Goal: Task Accomplishment & Management: Manage account settings

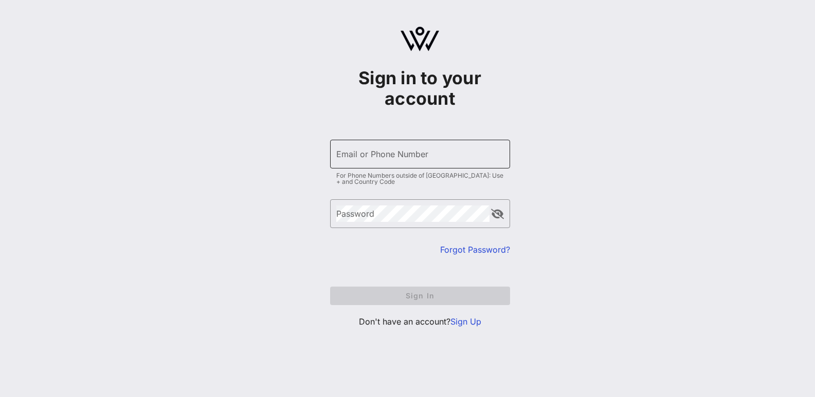
click at [381, 160] on input "Email or Phone Number" at bounding box center [420, 154] width 168 height 16
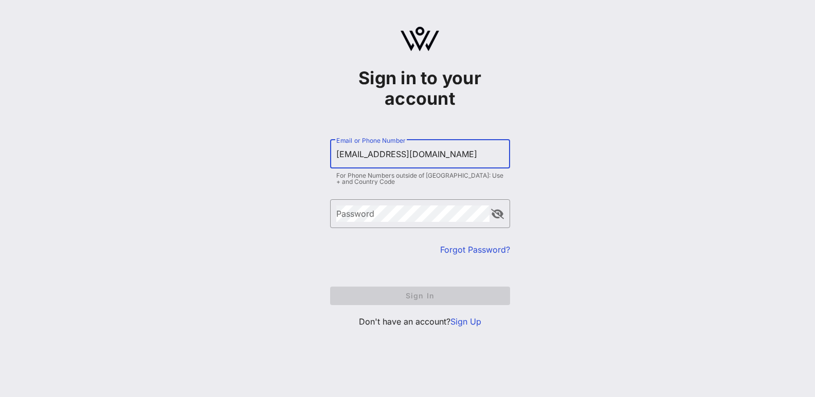
type input "[EMAIL_ADDRESS][DOMAIN_NAME]"
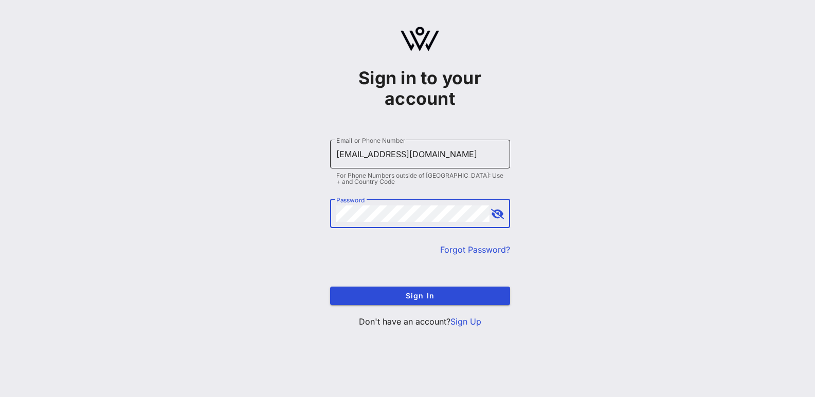
click at [330, 287] on button "Sign In" at bounding box center [420, 296] width 180 height 19
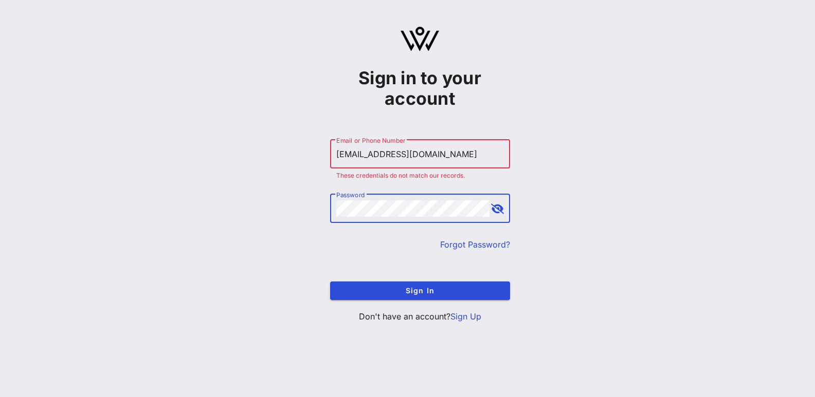
click at [470, 243] on link "Forgot Password?" at bounding box center [475, 245] width 70 height 10
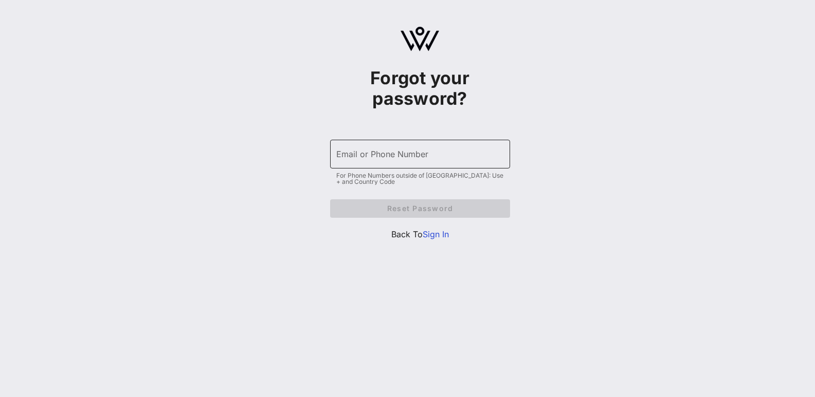
click at [347, 149] on div "Email or Phone Number" at bounding box center [420, 154] width 168 height 29
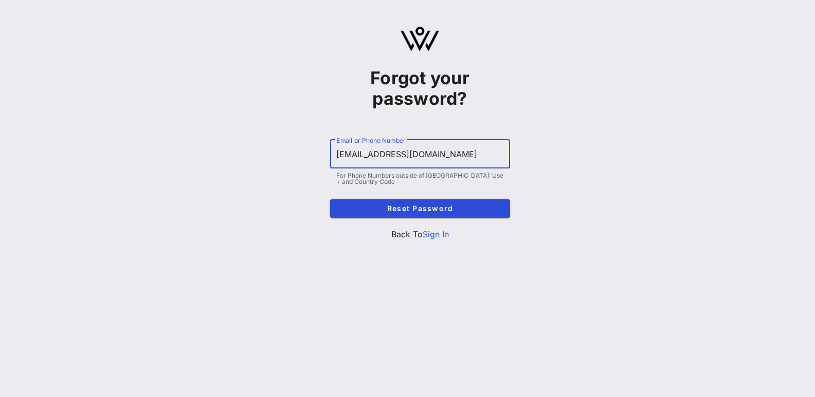
type input "[EMAIL_ADDRESS][DOMAIN_NAME]"
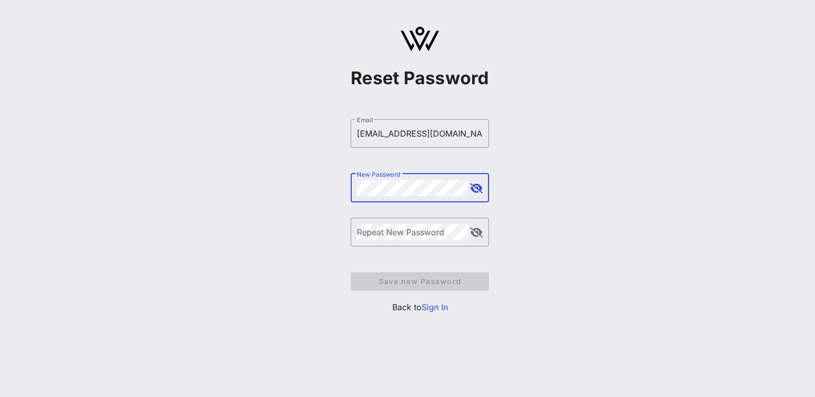
click at [398, 182] on div "New Password" at bounding box center [413, 188] width 112 height 29
click at [478, 186] on button "append icon" at bounding box center [476, 189] width 13 height 10
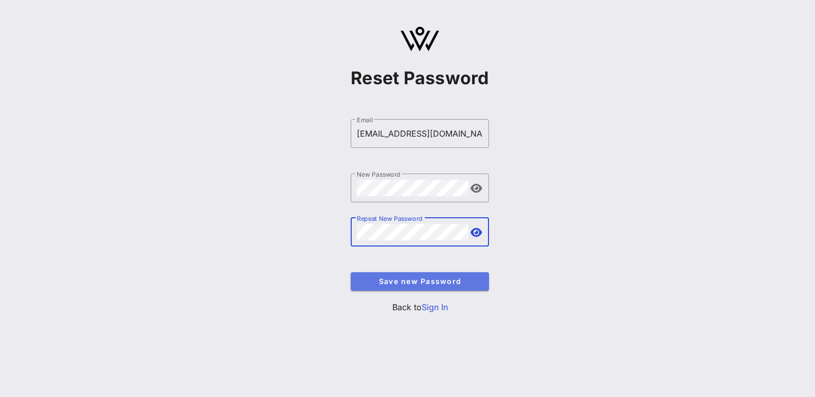
click at [436, 280] on span "Save new Password" at bounding box center [420, 281] width 122 height 9
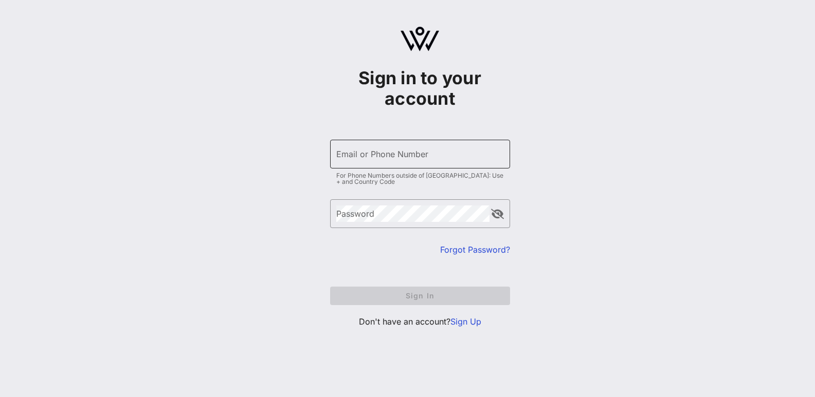
click at [390, 162] on div "Email or Phone Number" at bounding box center [420, 154] width 168 height 29
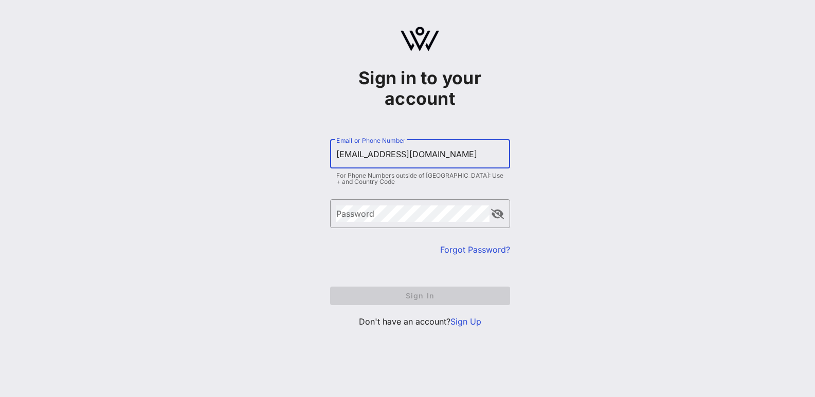
type input "[EMAIL_ADDRESS][DOMAIN_NAME]"
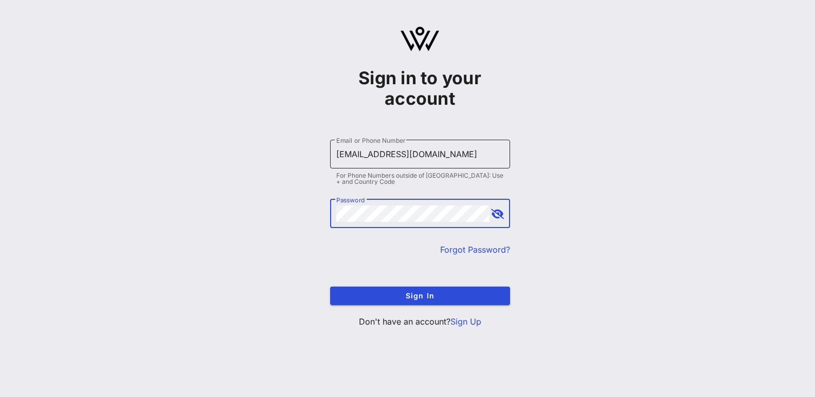
click at [330, 287] on button "Sign In" at bounding box center [420, 296] width 180 height 19
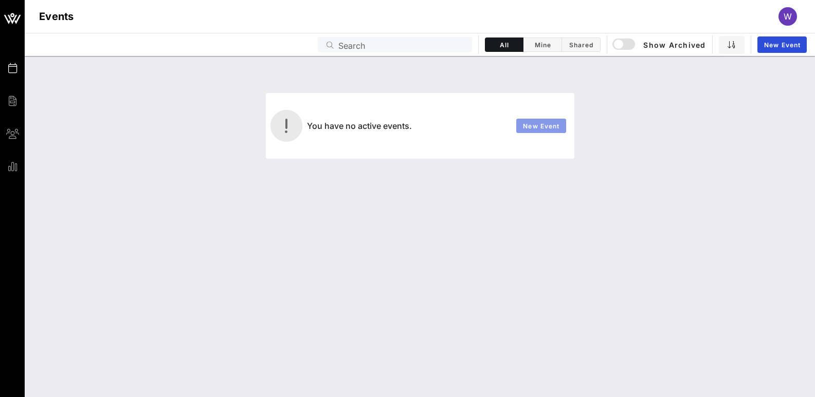
click at [519, 125] on link "New Event" at bounding box center [541, 126] width 50 height 14
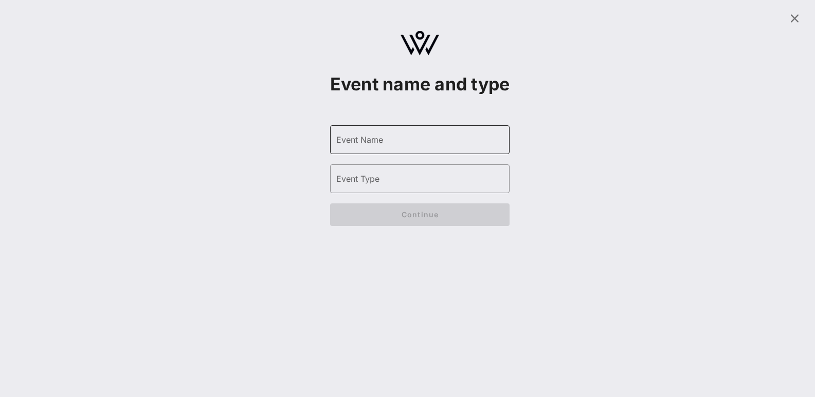
click at [363, 148] on div "Event Name" at bounding box center [420, 139] width 168 height 29
click at [367, 147] on div "Event Name" at bounding box center [420, 139] width 168 height 29
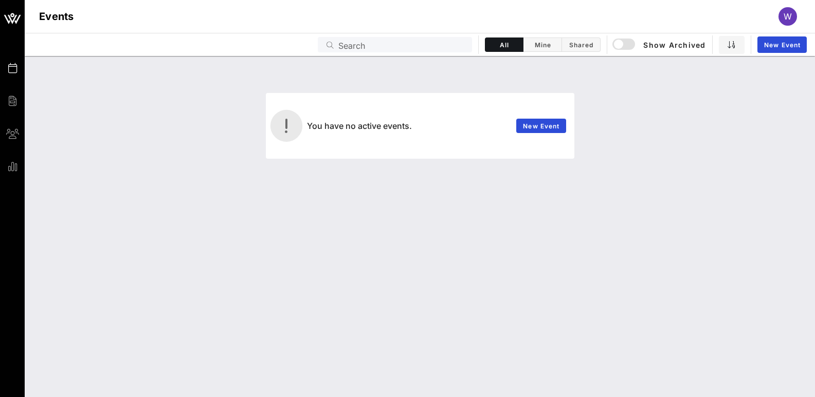
click at [374, 43] on input "Search" at bounding box center [401, 44] width 127 height 13
drag, startPoint x: 416, startPoint y: 49, endPoint x: 293, endPoint y: 38, distance: 123.9
click at [294, 38] on div "Events JEM7J3 All Mine Shared Show Archived New Event" at bounding box center [420, 44] width 790 height 23
type input "JEM7J3"
click at [583, 44] on span "Shared" at bounding box center [581, 45] width 26 height 8
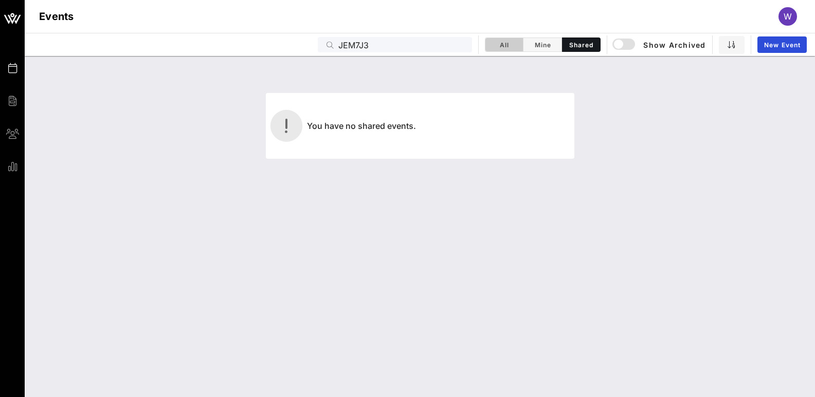
click at [502, 38] on button "All" at bounding box center [504, 45] width 39 height 14
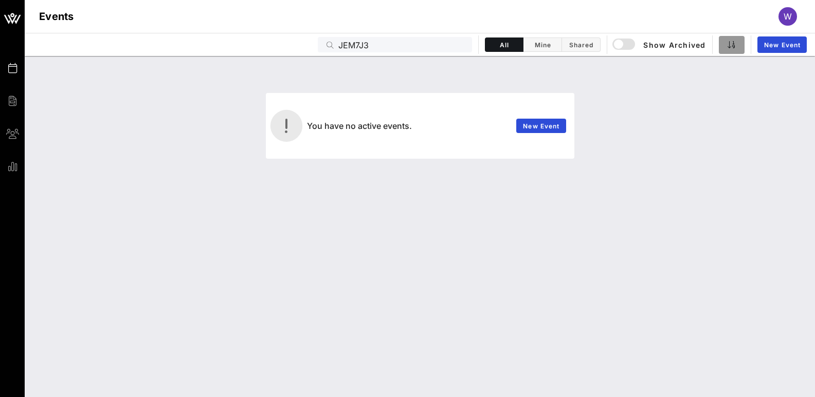
click at [736, 44] on span "button" at bounding box center [731, 45] width 13 height 8
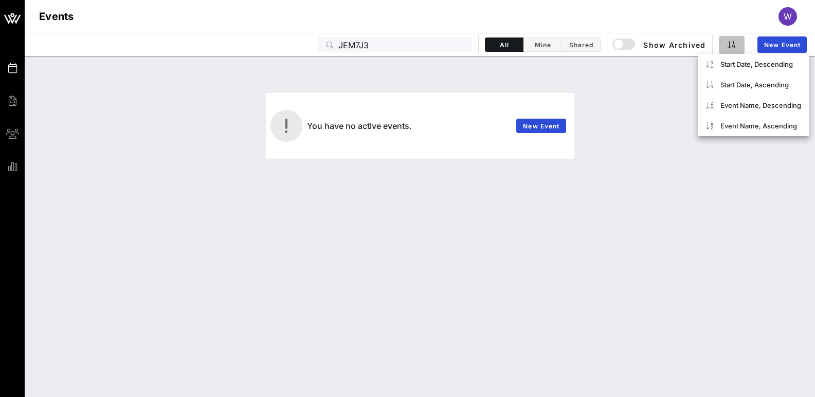
click at [736, 44] on span "button" at bounding box center [731, 45] width 13 height 8
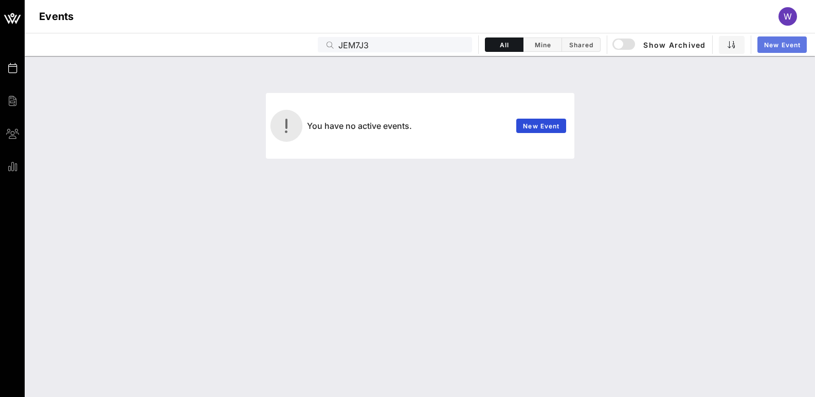
click at [784, 45] on span "New Event" at bounding box center [781, 45] width 37 height 8
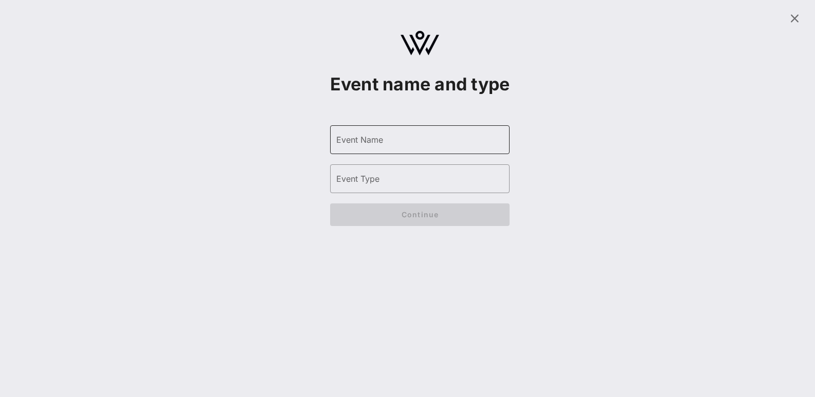
click at [414, 148] on input "Event Name" at bounding box center [420, 140] width 168 height 16
type input "SunRiver Health 50th Anniversary"
click at [403, 187] on input "Event Type" at bounding box center [420, 179] width 168 height 16
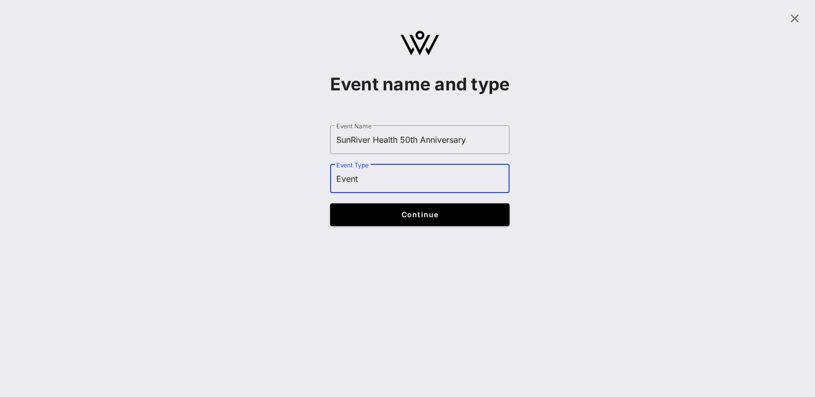
type input "Event"
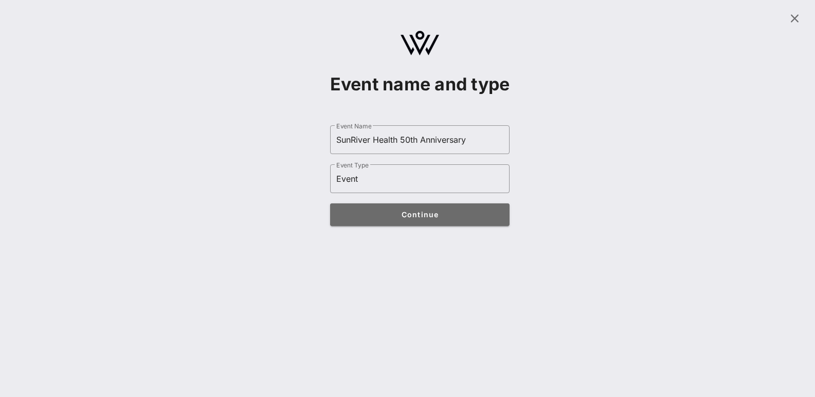
click at [409, 219] on span "Continue" at bounding box center [420, 214] width 160 height 9
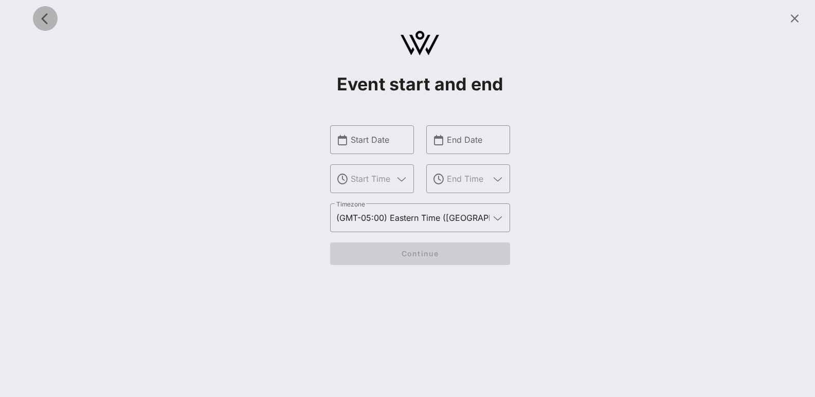
click at [46, 23] on icon "button" at bounding box center [45, 18] width 12 height 12
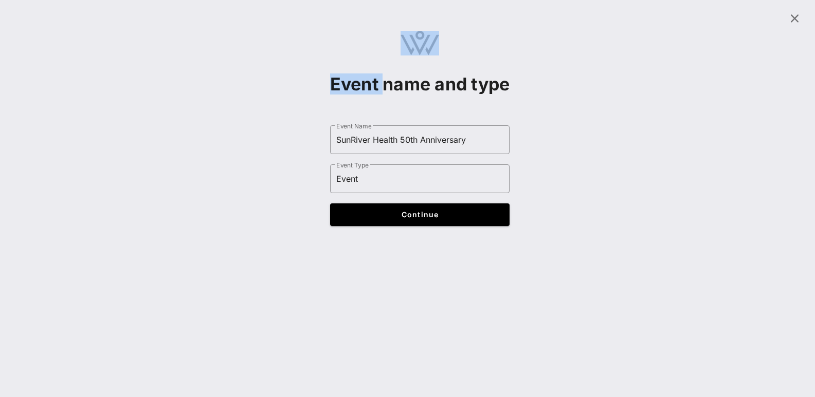
click at [46, 23] on div at bounding box center [420, 18] width 778 height 25
click at [801, 24] on span at bounding box center [794, 18] width 25 height 12
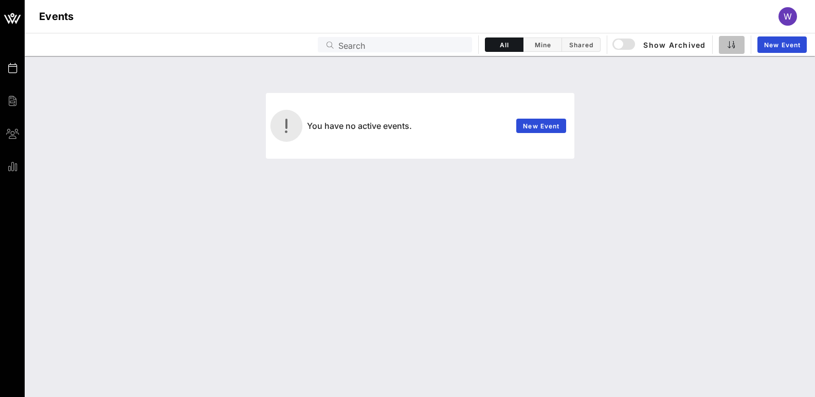
click at [743, 44] on button "button" at bounding box center [732, 45] width 26 height 18
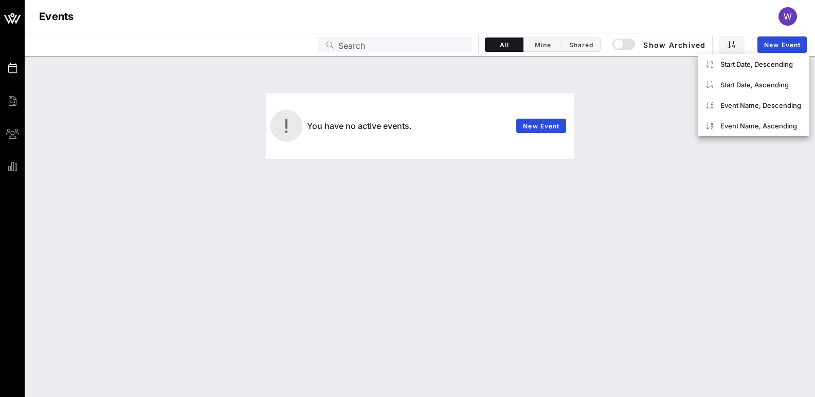
click at [356, 52] on div "Search" at bounding box center [401, 44] width 127 height 15
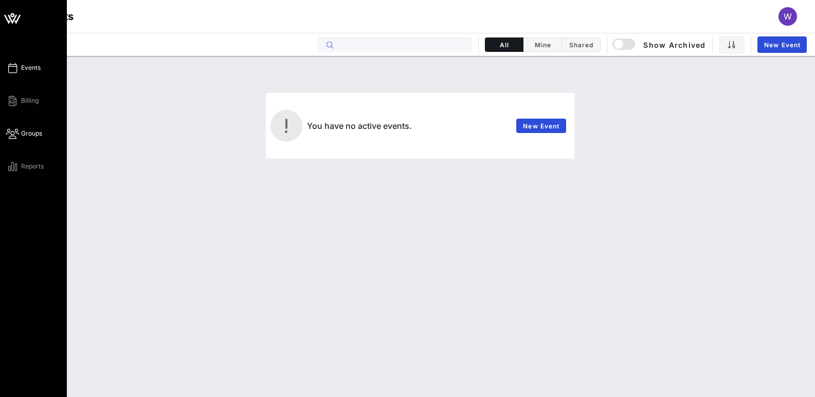
click at [26, 136] on span "Groups" at bounding box center [31, 133] width 21 height 9
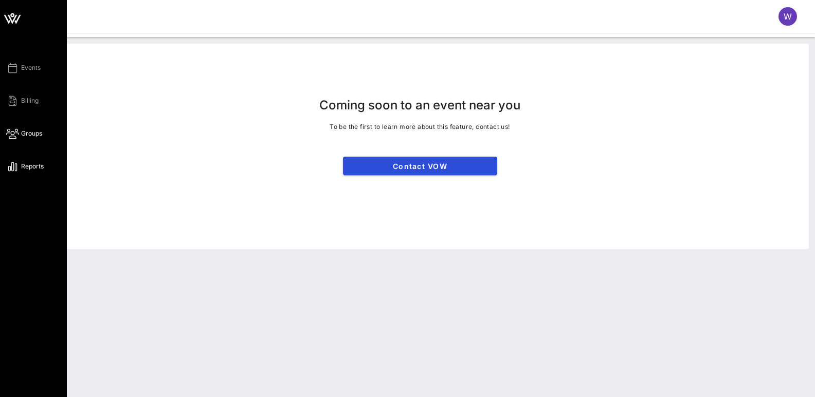
click at [16, 168] on icon at bounding box center [12, 167] width 13 height 2
click at [27, 71] on span "Events" at bounding box center [31, 67] width 20 height 9
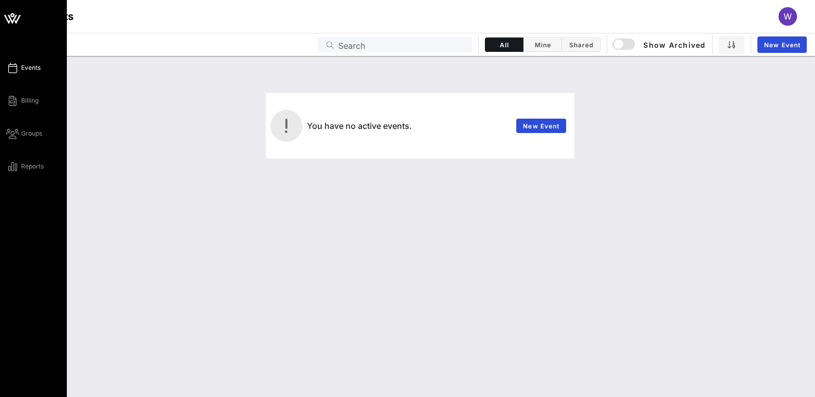
click at [10, 19] on icon at bounding box center [12, 19] width 9 height 9
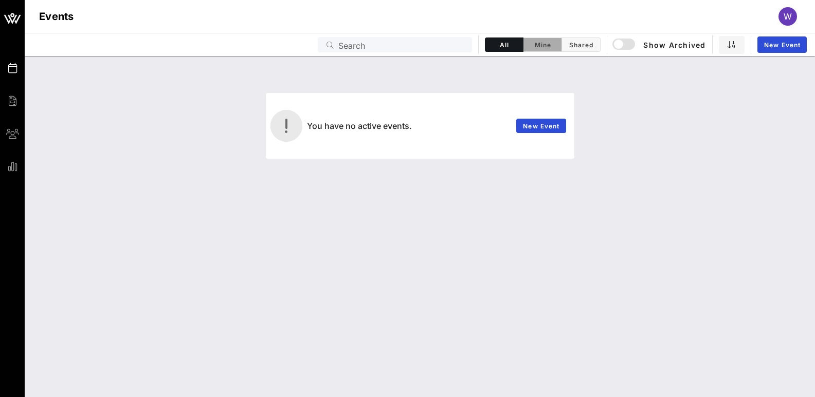
click at [549, 48] on span "Mine" at bounding box center [542, 45] width 26 height 8
click at [576, 48] on span "Shared" at bounding box center [581, 45] width 26 height 8
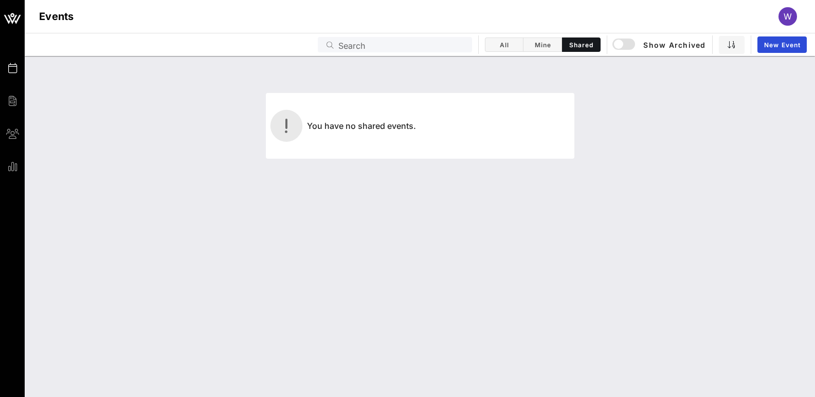
click at [800, 17] on div "W" at bounding box center [792, 16] width 28 height 19
click at [783, 17] on div "W" at bounding box center [787, 16] width 19 height 19
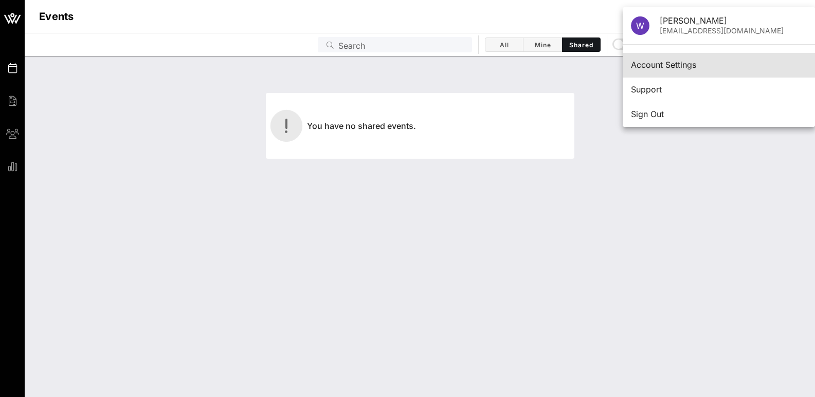
click at [667, 66] on div "Account Settings" at bounding box center [719, 65] width 176 height 10
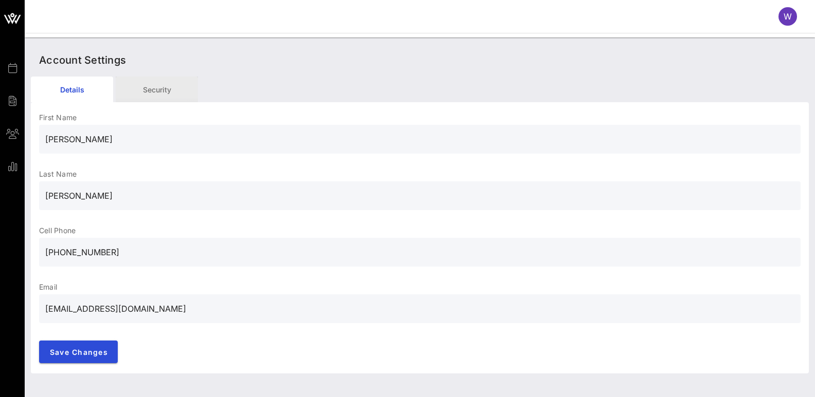
click at [175, 94] on div "Security" at bounding box center [157, 90] width 82 height 26
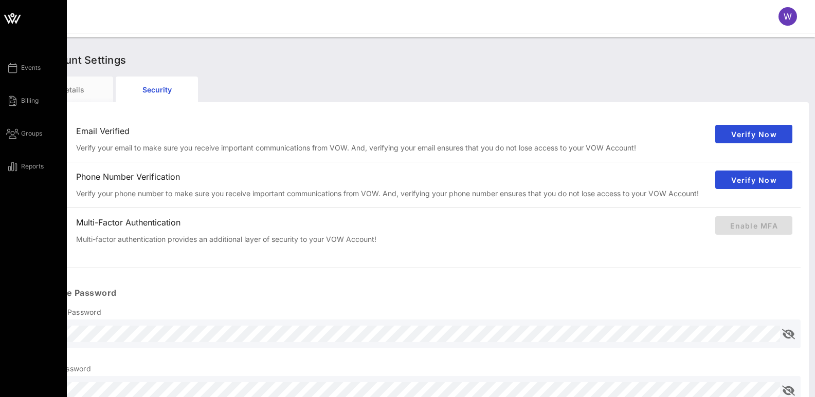
click at [13, 21] on icon at bounding box center [12, 19] width 9 height 9
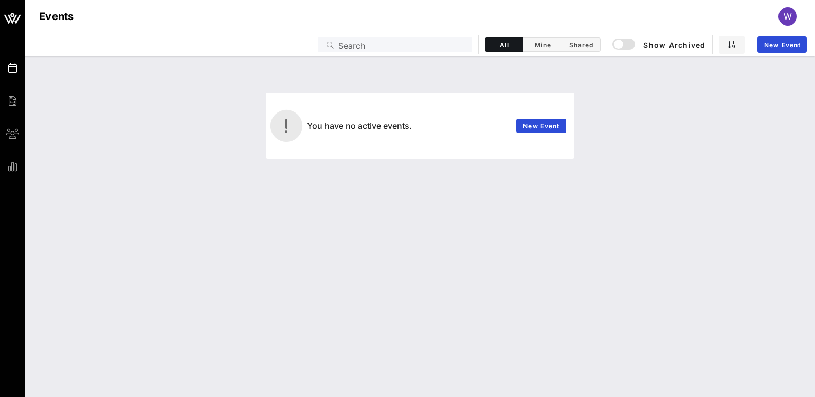
click at [792, 15] on div "W" at bounding box center [787, 16] width 19 height 19
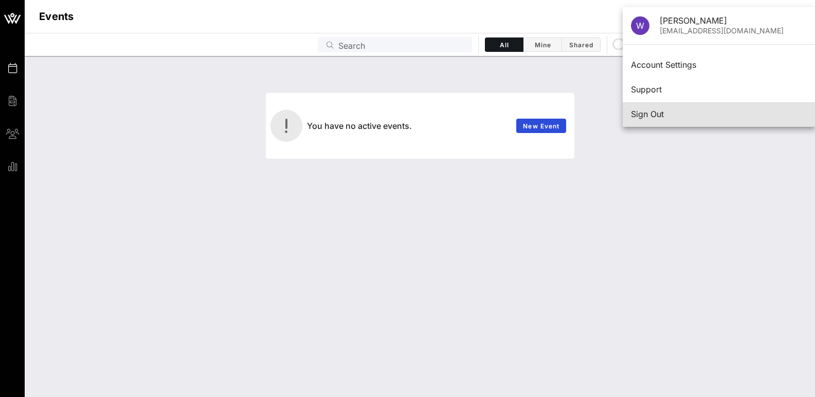
click at [652, 115] on div "Sign Out" at bounding box center [719, 114] width 176 height 10
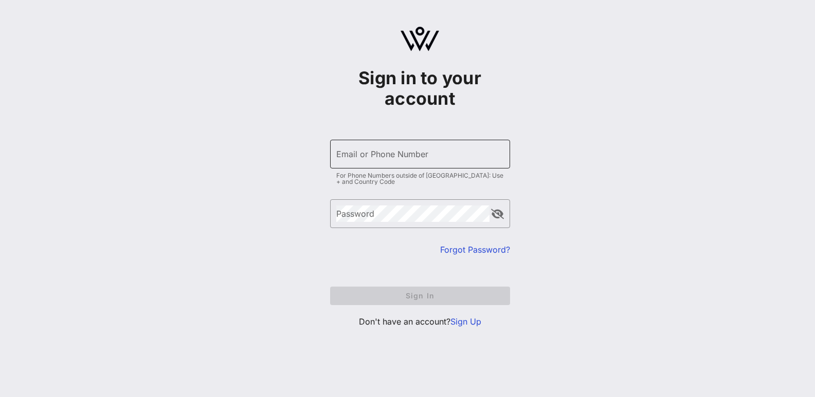
click at [393, 151] on input "Email or Phone Number" at bounding box center [420, 154] width 168 height 16
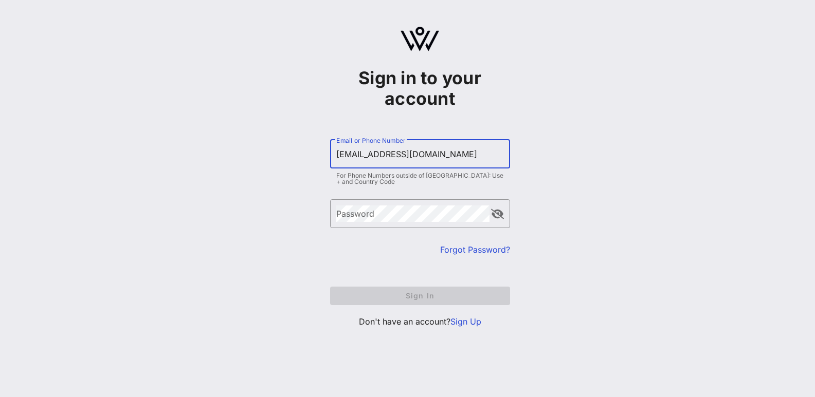
type input "aimorales@sunriver.org"
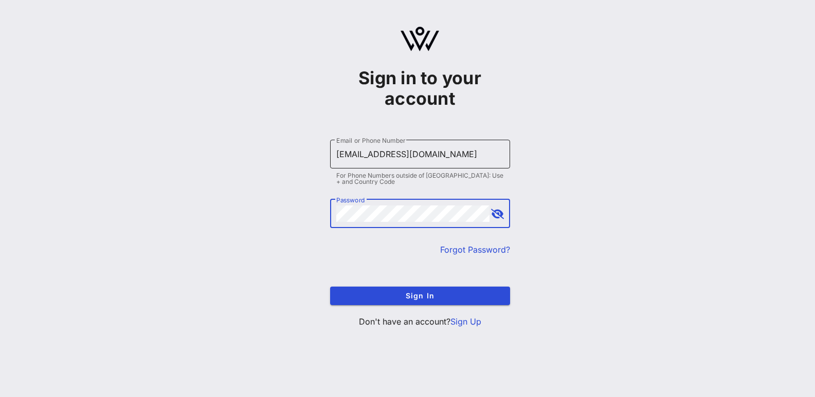
click at [330, 287] on button "Sign In" at bounding box center [420, 296] width 180 height 19
